Goal: Task Accomplishment & Management: Manage account settings

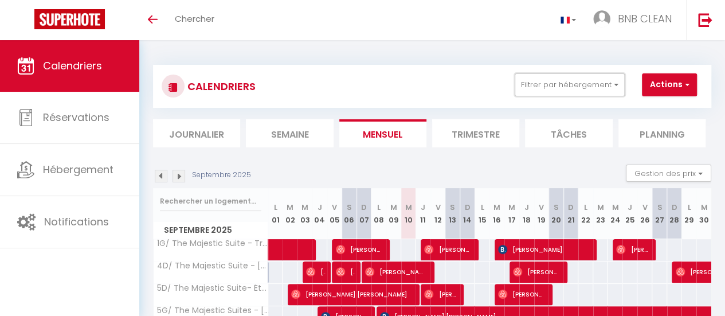
click at [548, 79] on button "Filtrer par hébergement" at bounding box center [570, 84] width 110 height 23
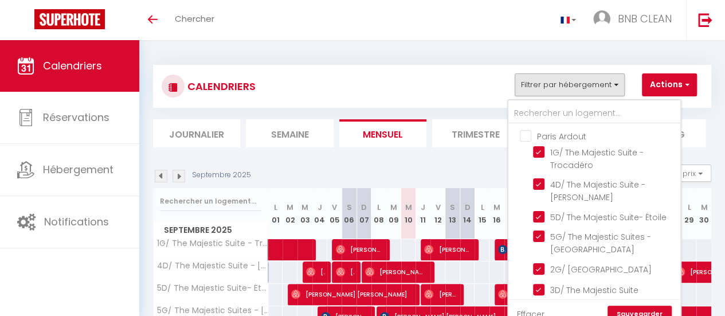
click at [526, 142] on ul "Paris Ardout 1G/ The Majestic Suite - Trocadéro 4D/ The Majestic Suite - [PERSO…" at bounding box center [595, 231] width 172 height 214
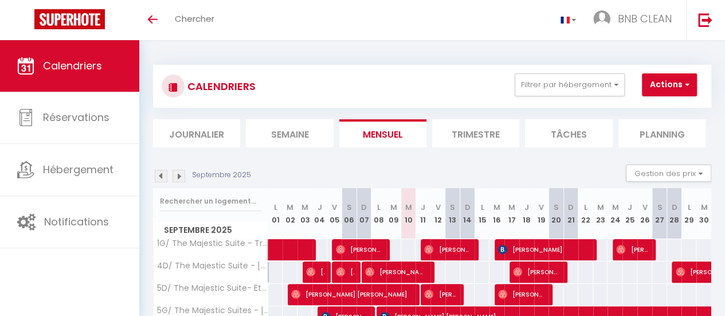
drag, startPoint x: 526, startPoint y: 97, endPoint x: 533, endPoint y: 91, distance: 10.1
click at [533, 91] on div "CALENDRIERS Filtrer par hébergement Paris Ardout 1G/ The Majestic Suite - Troca…" at bounding box center [432, 86] width 541 height 26
click at [533, 91] on button "Filtrer par hébergement" at bounding box center [570, 84] width 110 height 23
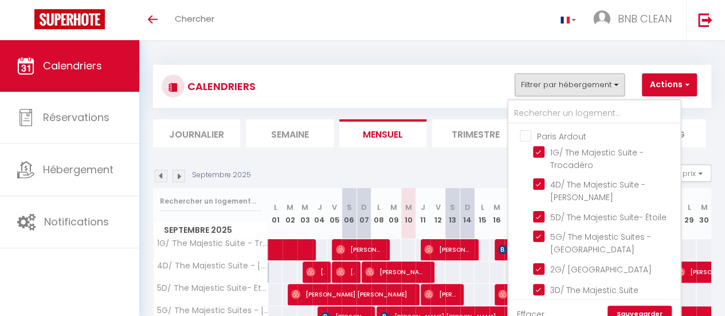
click at [530, 138] on input "Paris Ardout" at bounding box center [606, 135] width 172 height 11
checkbox input "true"
checkbox input "false"
click at [530, 138] on input "Paris Ardout" at bounding box center [606, 135] width 172 height 11
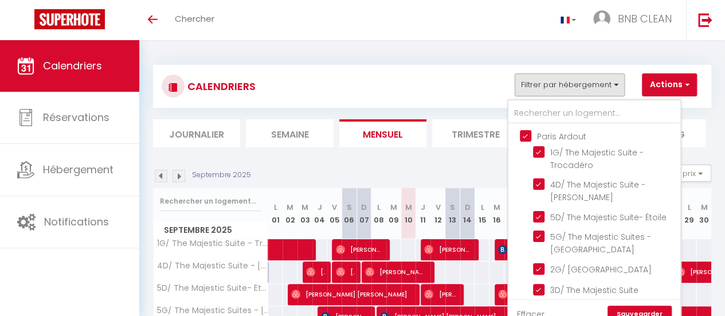
checkbox input "false"
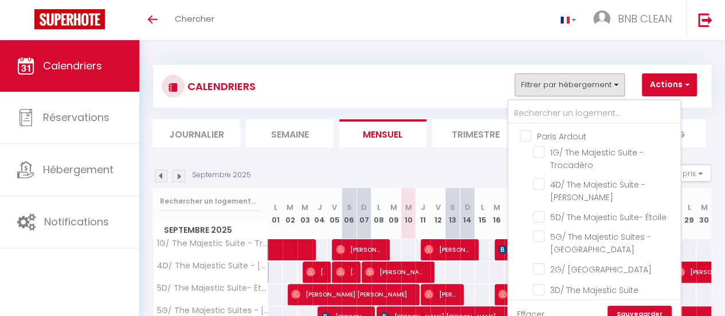
checkbox input "false"
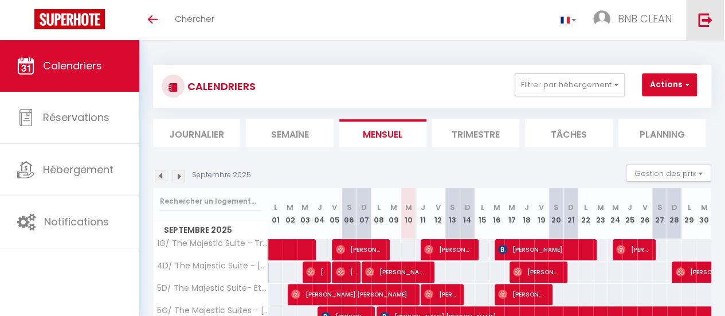
click at [703, 14] on img at bounding box center [705, 20] width 14 height 14
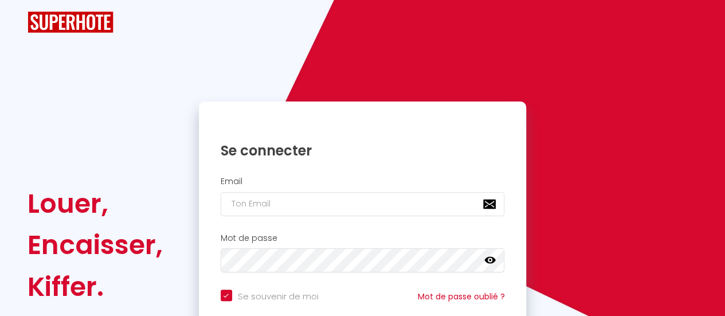
checkbox input "true"
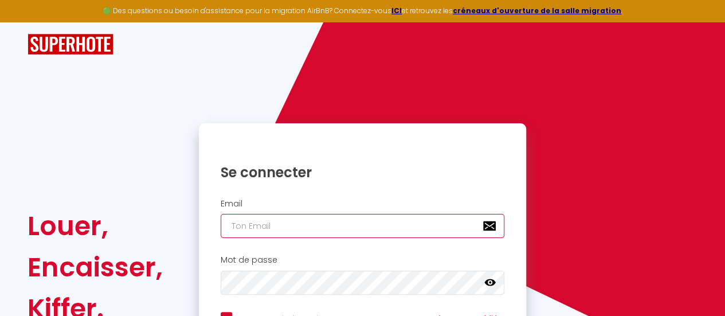
type input "[EMAIL_ADDRESS][DOMAIN_NAME]"
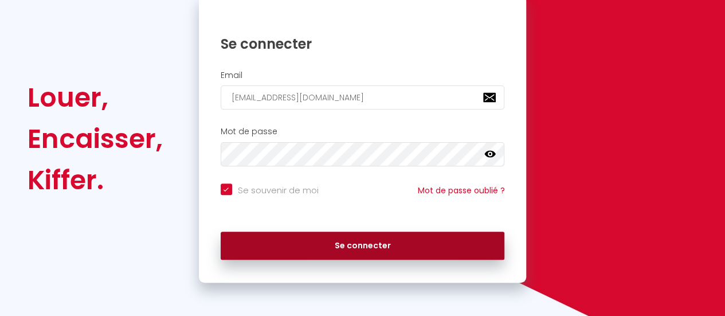
click at [329, 238] on button "Se connecter" at bounding box center [363, 246] width 284 height 29
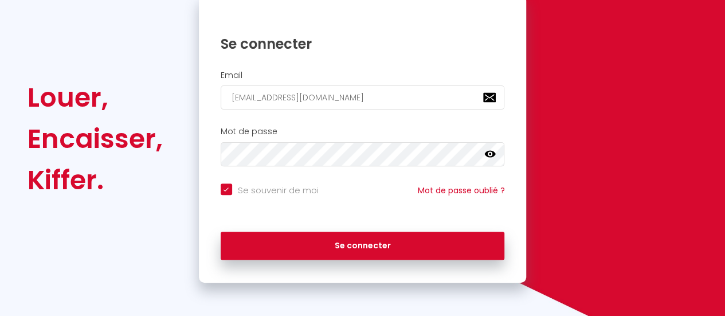
checkbox input "true"
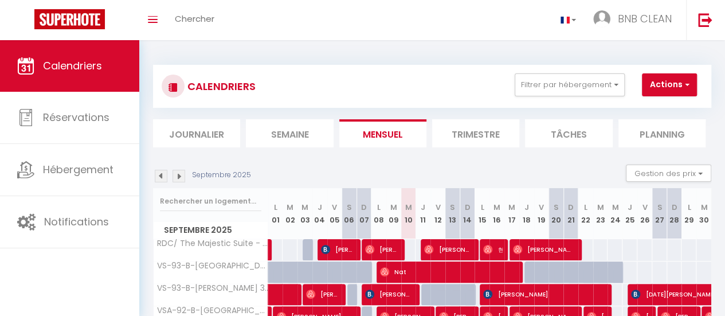
drag, startPoint x: 552, startPoint y: 101, endPoint x: 541, endPoint y: 90, distance: 15.4
click at [541, 90] on div "CALENDRIERS Filtrer par hébergement Paris Ardout 1G/ The Majestic Suite - Troca…" at bounding box center [432, 86] width 558 height 43
click at [541, 90] on button "Filtrer par hébergement" at bounding box center [570, 84] width 110 height 23
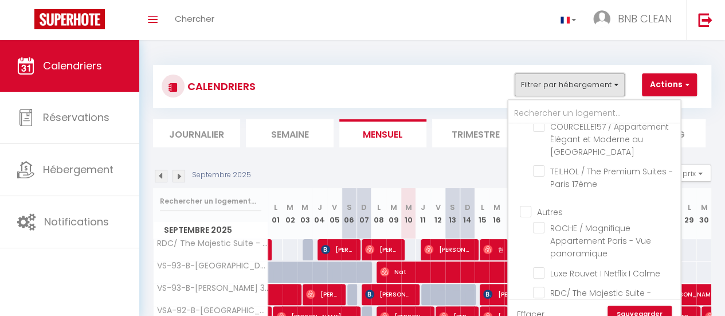
scroll to position [226, 0]
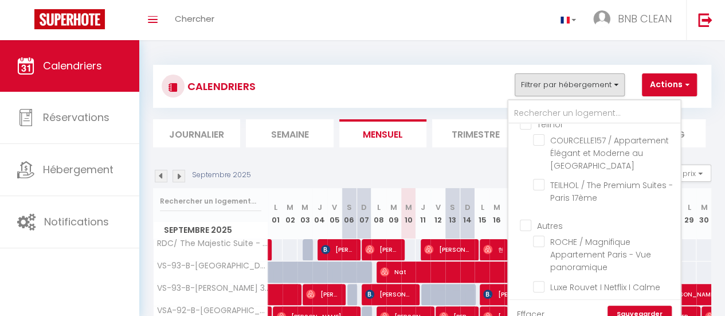
click at [526, 142] on ul "Teilhol COURCELLE157 / Appartement Élégant et Moderne au [GEOGRAPHIC_DATA] TEIL…" at bounding box center [595, 162] width 172 height 101
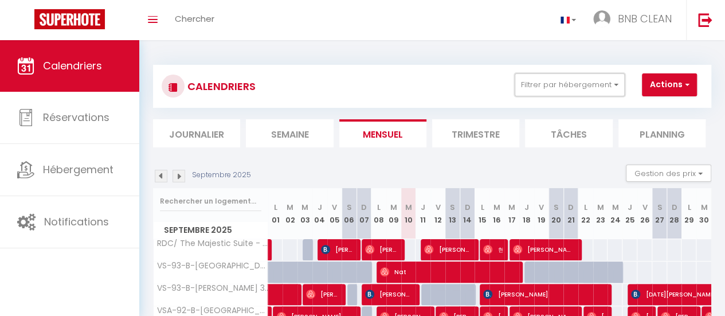
click at [541, 94] on button "Filtrer par hébergement" at bounding box center [570, 84] width 110 height 23
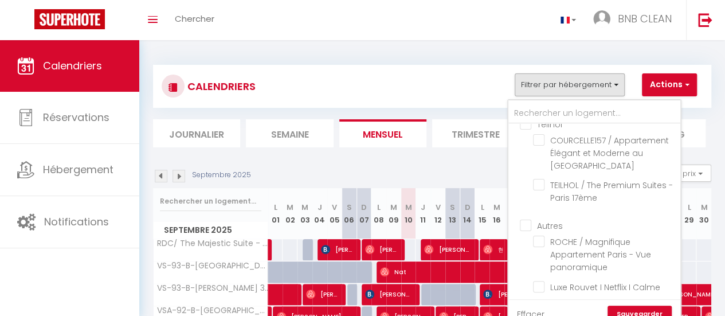
click at [526, 129] on input "Teilhol" at bounding box center [606, 123] width 172 height 11
checkbox input "true"
checkbox input "false"
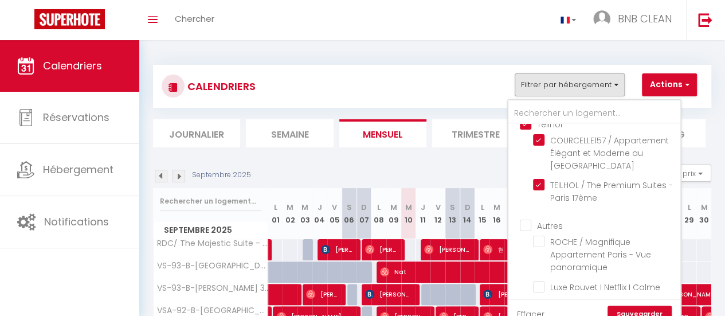
checkbox input "false"
checkbox input "true"
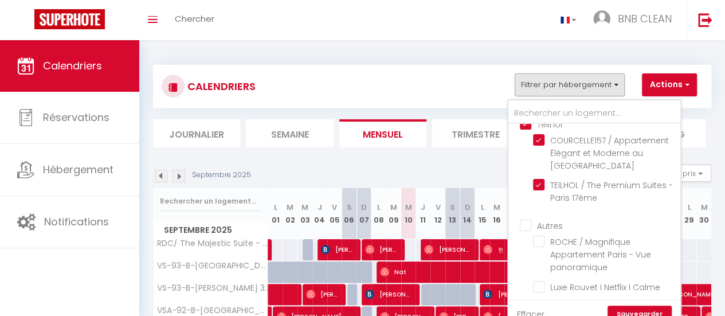
checkbox input "true"
checkbox input "false"
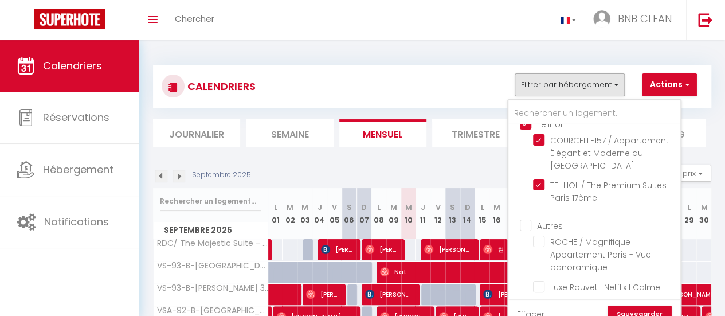
checkbox input "false"
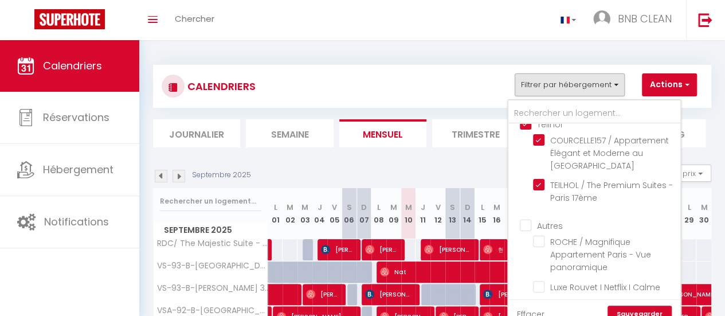
checkbox input "false"
click at [525, 230] on input "Autres" at bounding box center [606, 224] width 172 height 11
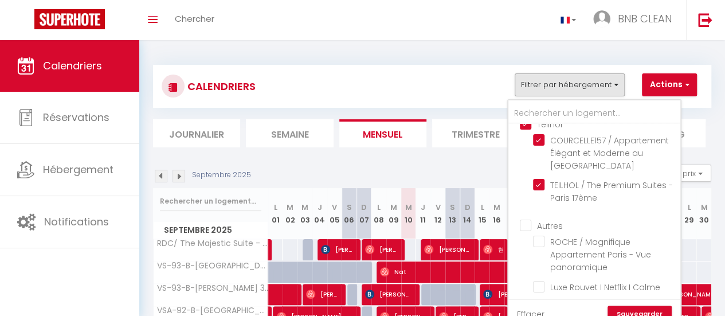
checkbox input "true"
checkbox input "false"
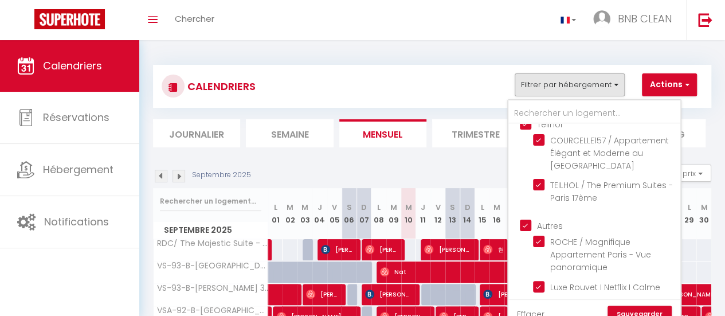
checkbox input "false"
checkbox input "true"
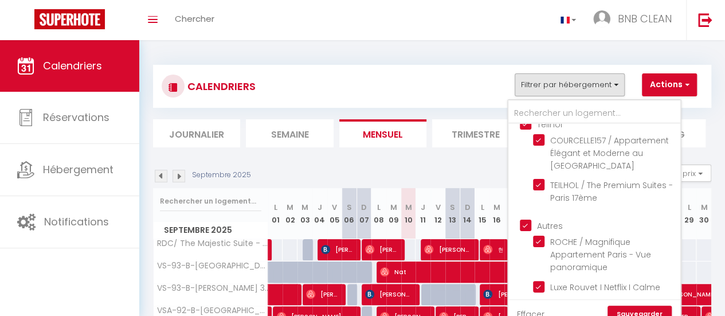
checkbox input "true"
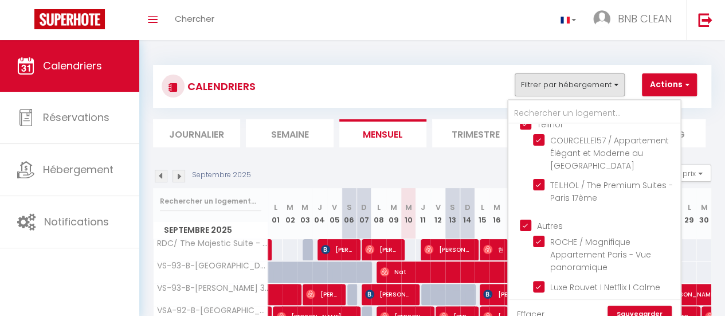
checkbox input "true"
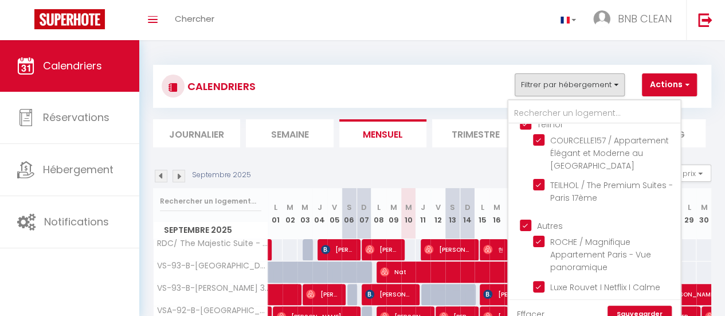
checkbox input "true"
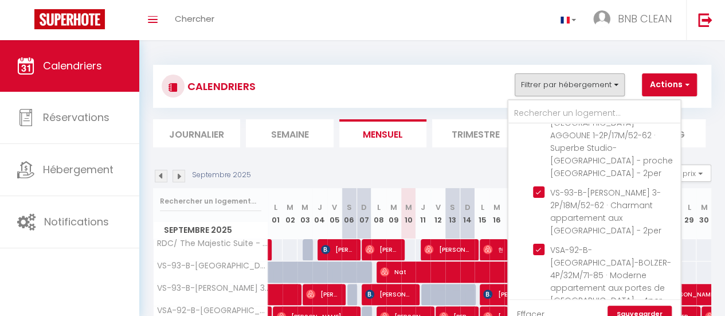
scroll to position [492, 0]
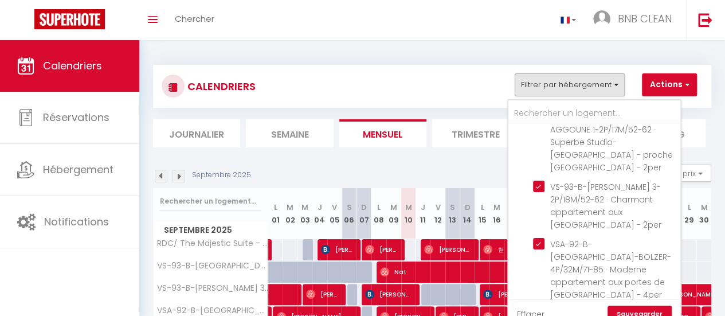
click at [631, 307] on link "Sauvegarder" at bounding box center [640, 314] width 64 height 17
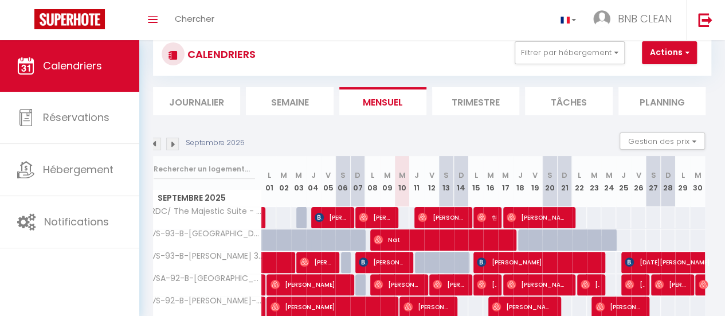
scroll to position [0, 0]
